Goal: Transaction & Acquisition: Purchase product/service

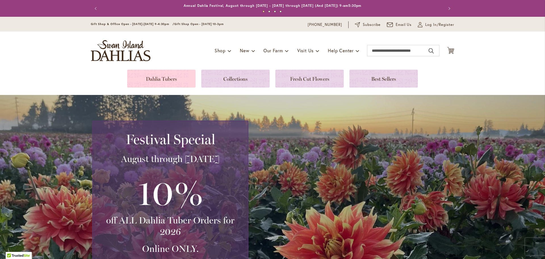
click at [150, 77] on link at bounding box center [161, 79] width 68 height 18
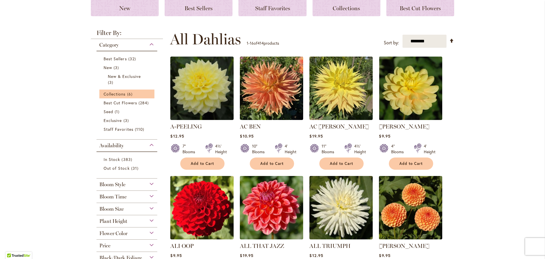
scroll to position [170, 0]
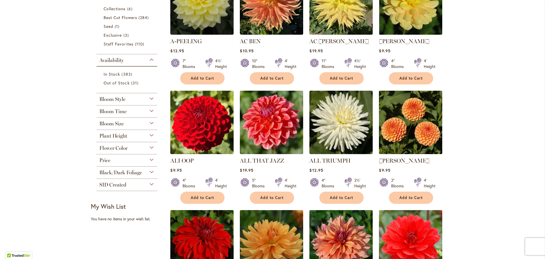
click at [149, 110] on div "Bloom Time" at bounding box center [126, 109] width 61 height 9
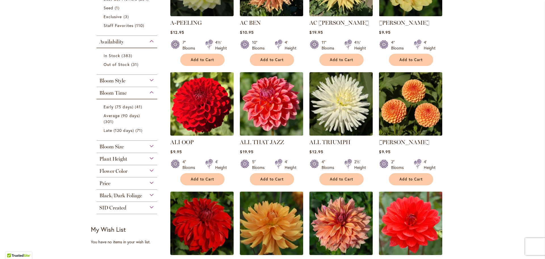
scroll to position [199, 0]
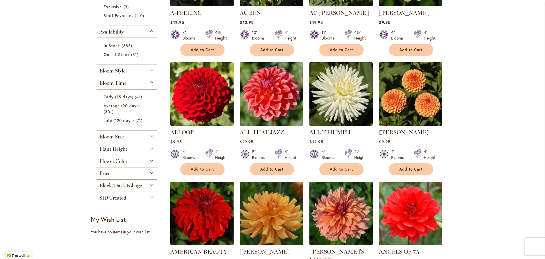
click at [148, 135] on div "Bloom Size" at bounding box center [126, 135] width 61 height 9
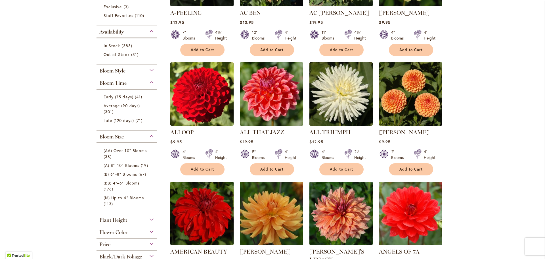
scroll to position [227, 0]
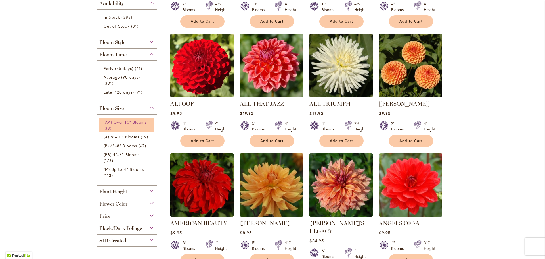
click at [126, 128] on link "(AA) Over 10" Blooms 38 items" at bounding box center [128, 125] width 48 height 12
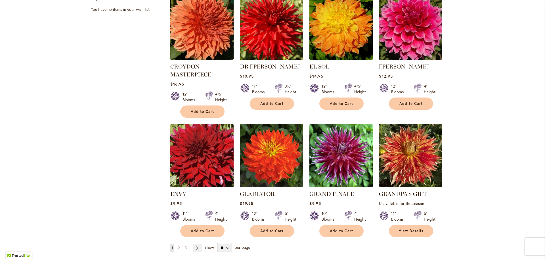
scroll to position [397, 0]
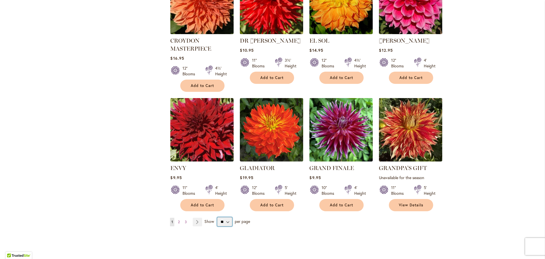
click at [225, 219] on select "** ** ** **" at bounding box center [224, 221] width 15 height 9
select select "**"
click at [217, 217] on select "** ** ** **" at bounding box center [224, 221] width 15 height 9
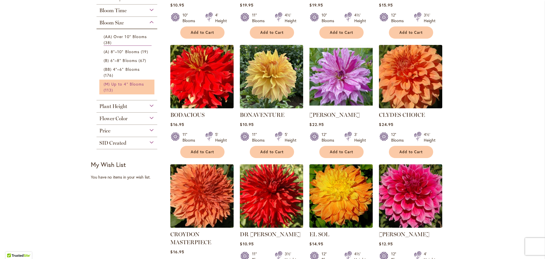
scroll to position [176, 0]
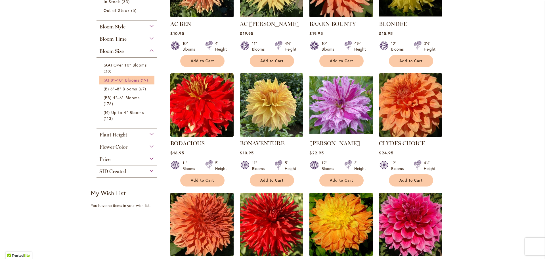
click at [134, 79] on span "(A) 8"–10" Blooms" at bounding box center [122, 79] width 36 height 5
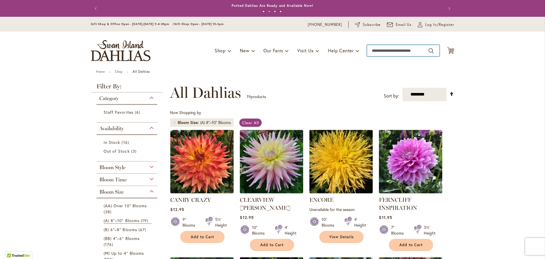
click at [418, 51] on input "Search" at bounding box center [403, 50] width 72 height 11
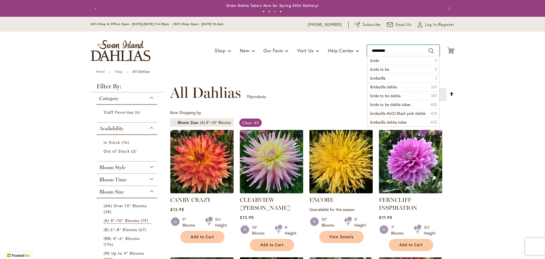
type input "**********"
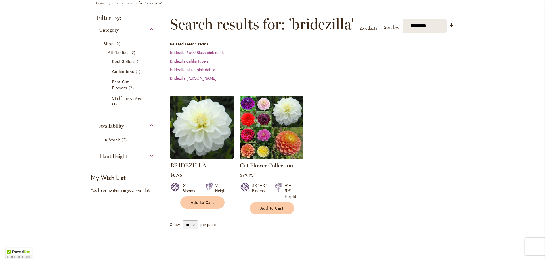
scroll to position [85, 0]
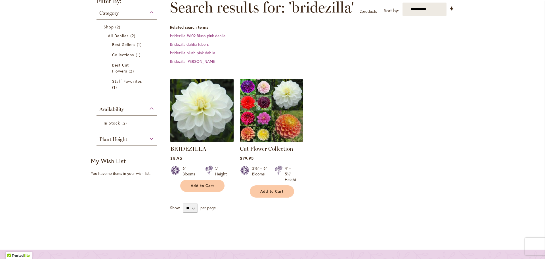
click at [195, 124] on img at bounding box center [202, 110] width 66 height 66
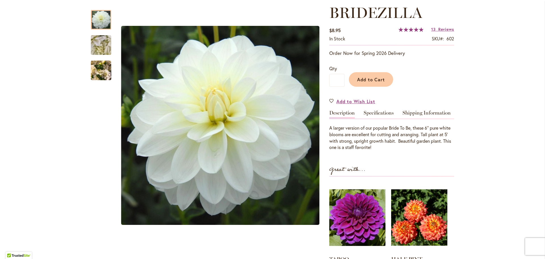
scroll to position [85, 0]
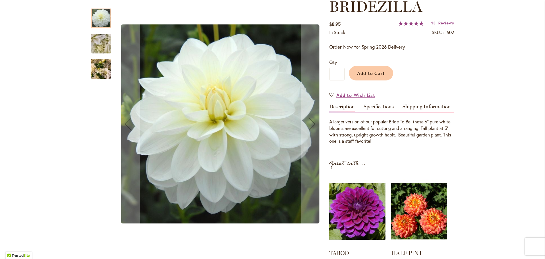
click at [94, 43] on img "BRIDEZILLA" at bounding box center [101, 43] width 41 height 31
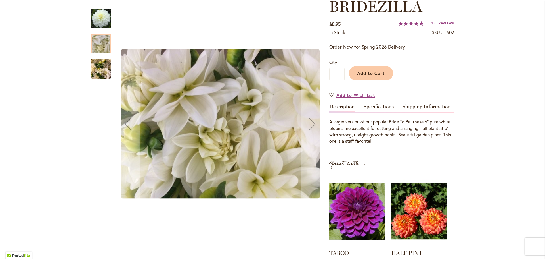
click at [102, 68] on img "BRIDEZILLA" at bounding box center [101, 68] width 20 height 27
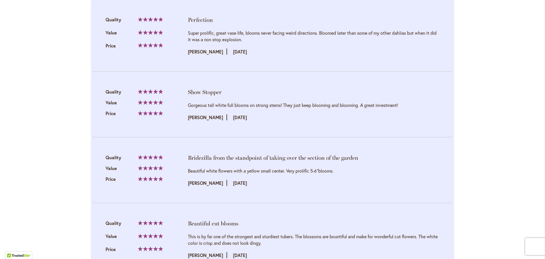
scroll to position [1078, 0]
